Goal: Check status: Check status

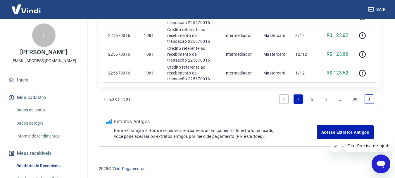
scroll to position [541, 0]
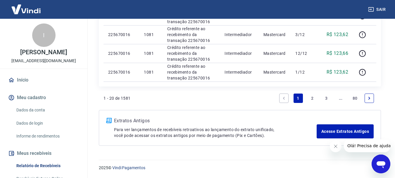
click at [312, 98] on link "2" at bounding box center [312, 97] width 9 height 9
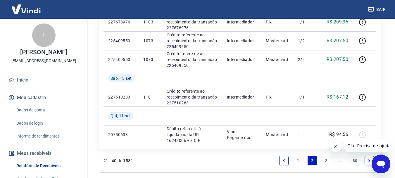
scroll to position [523, 0]
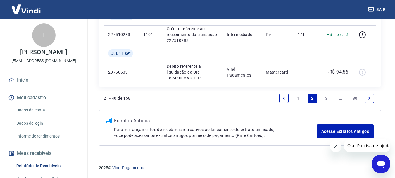
click at [299, 97] on link "1" at bounding box center [298, 97] width 9 height 9
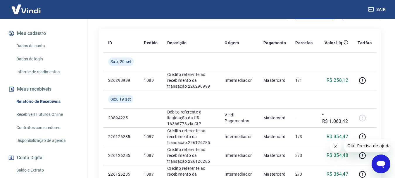
scroll to position [88, 0]
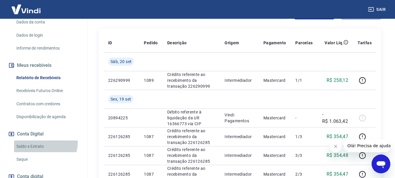
click at [41, 142] on link "Saldo e Extrato" at bounding box center [47, 146] width 66 height 12
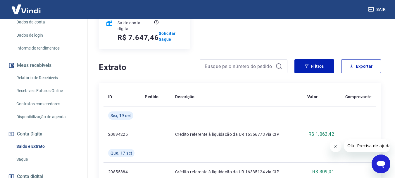
scroll to position [117, 0]
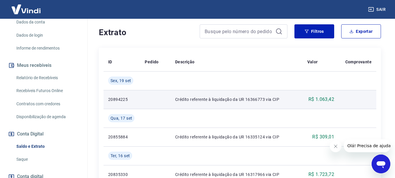
click at [260, 105] on td "Crédito referente à liquidação da UR 16366773 via CIP" at bounding box center [237, 99] width 132 height 19
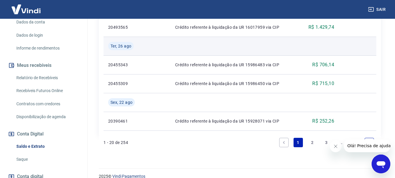
scroll to position [703, 0]
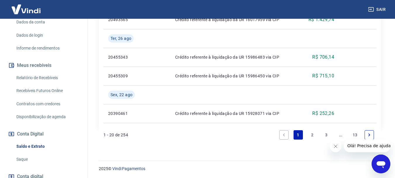
click at [311, 135] on link "2" at bounding box center [312, 134] width 9 height 9
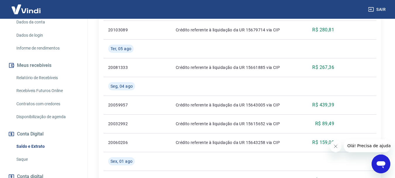
scroll to position [666, 0]
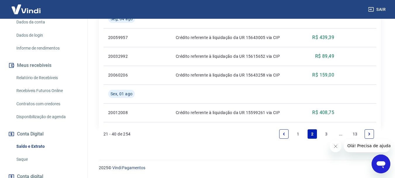
click at [298, 134] on link "1" at bounding box center [298, 133] width 9 height 9
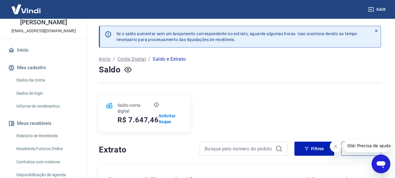
scroll to position [29, 0]
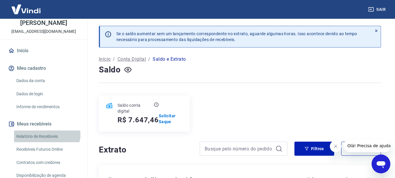
click at [47, 132] on link "Relatório de Recebíveis" at bounding box center [47, 136] width 66 height 12
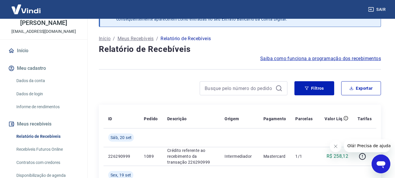
scroll to position [117, 0]
